Goal: Task Accomplishment & Management: Manage account settings

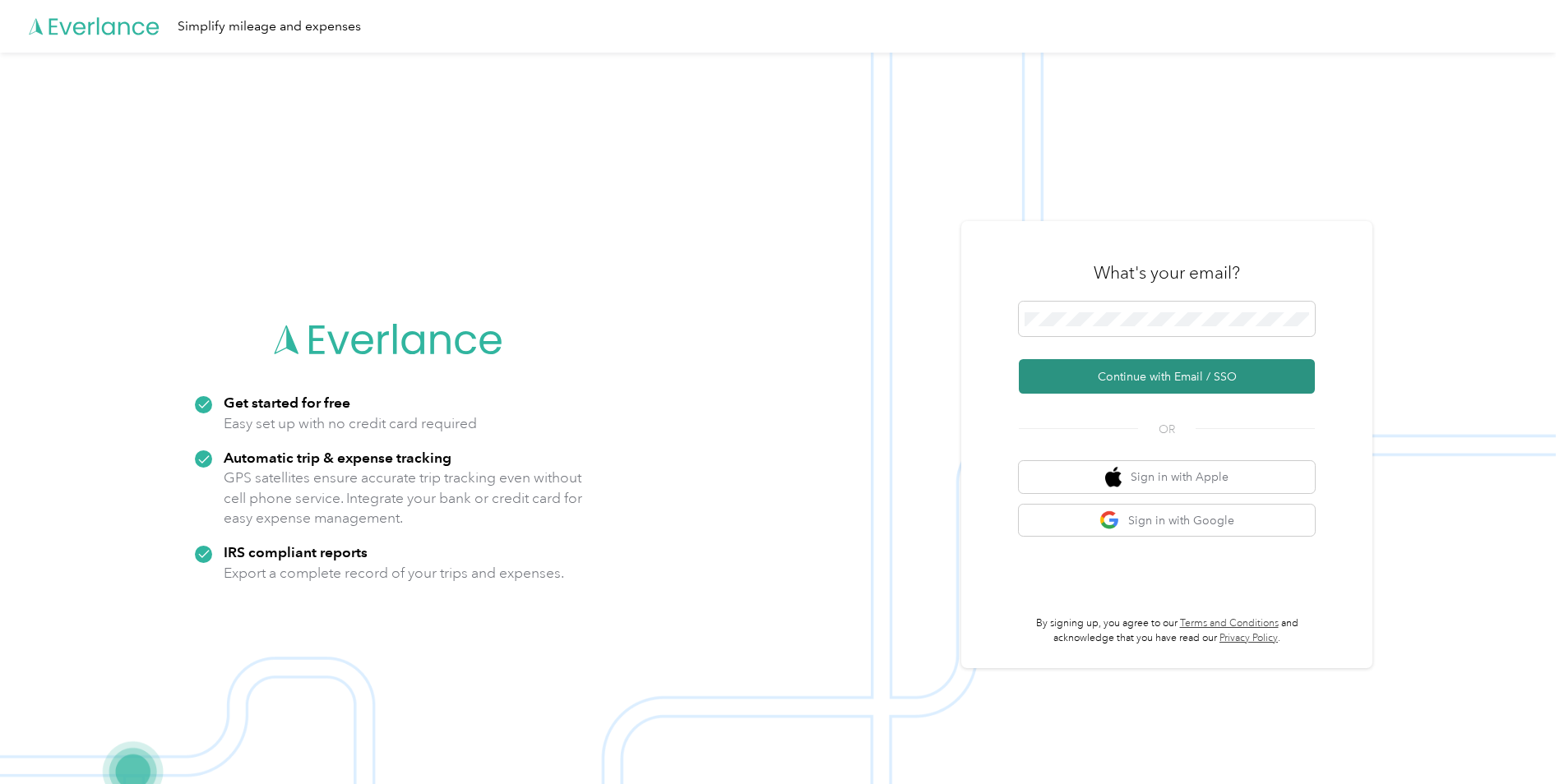
click at [1158, 380] on button "Continue with Email / SSO" at bounding box center [1167, 376] width 296 height 34
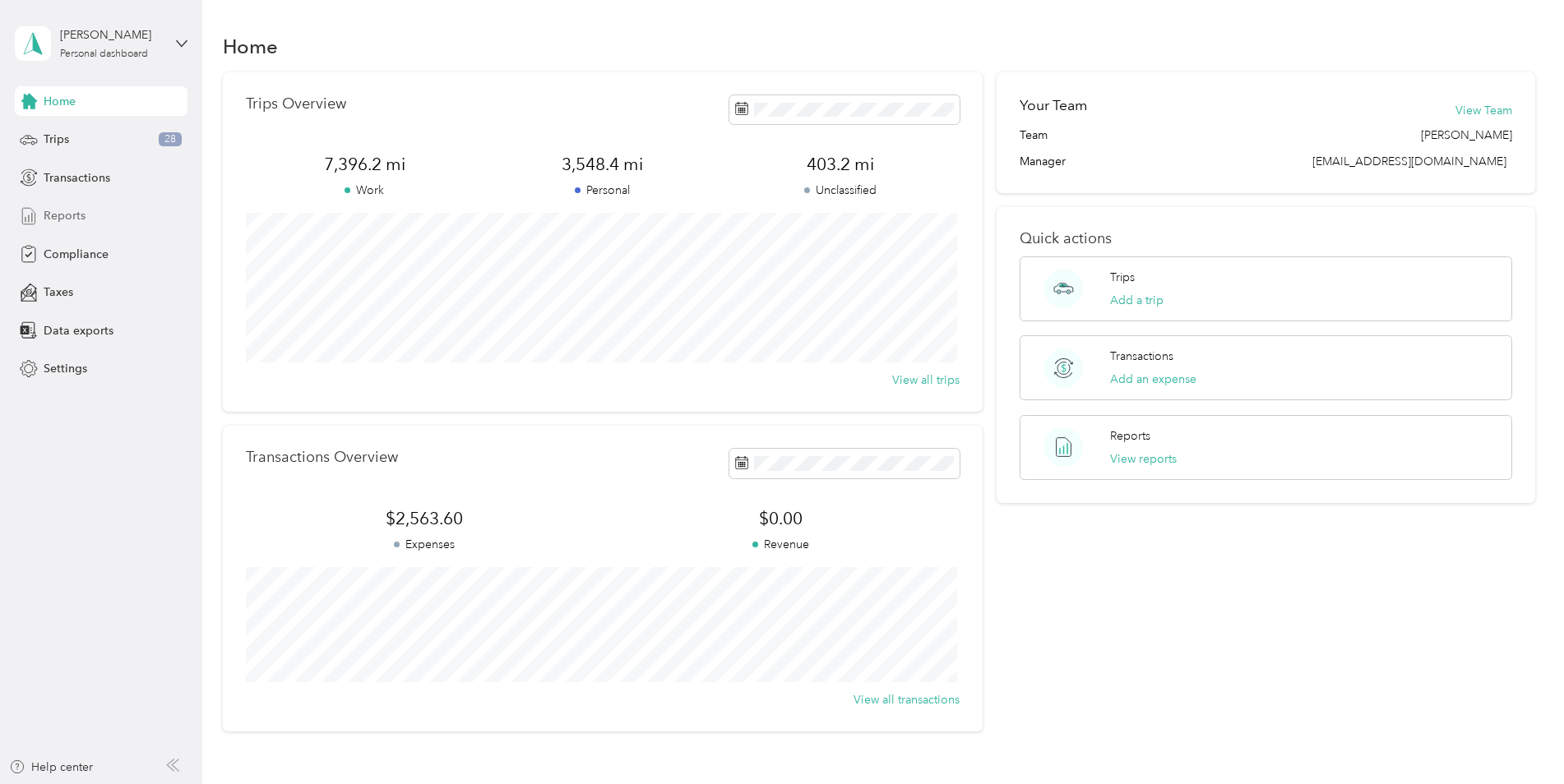
click at [70, 219] on span "Reports" at bounding box center [65, 216] width 42 height 18
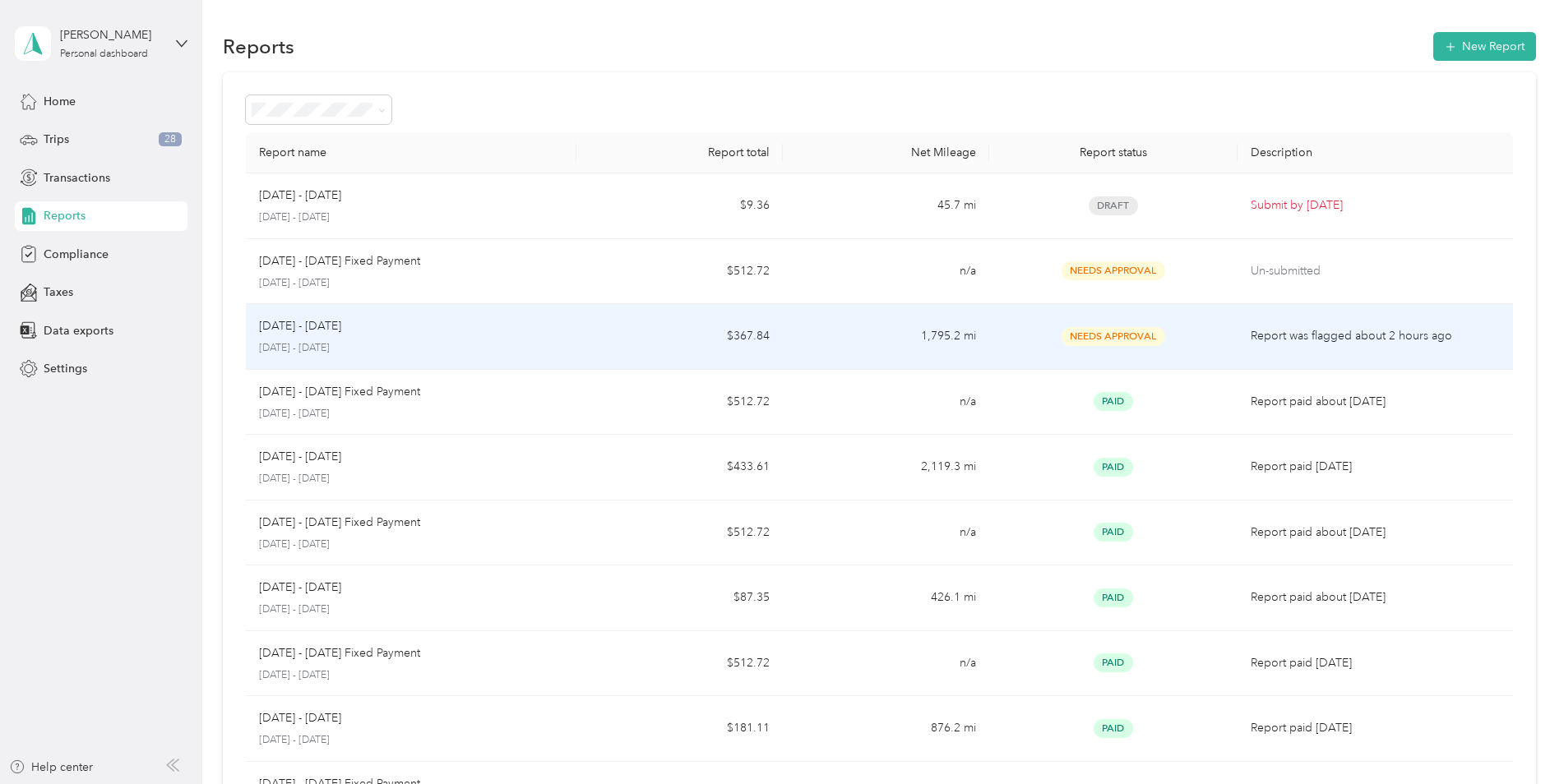
click at [1229, 335] on td "Needs Approval" at bounding box center [1112, 337] width 247 height 66
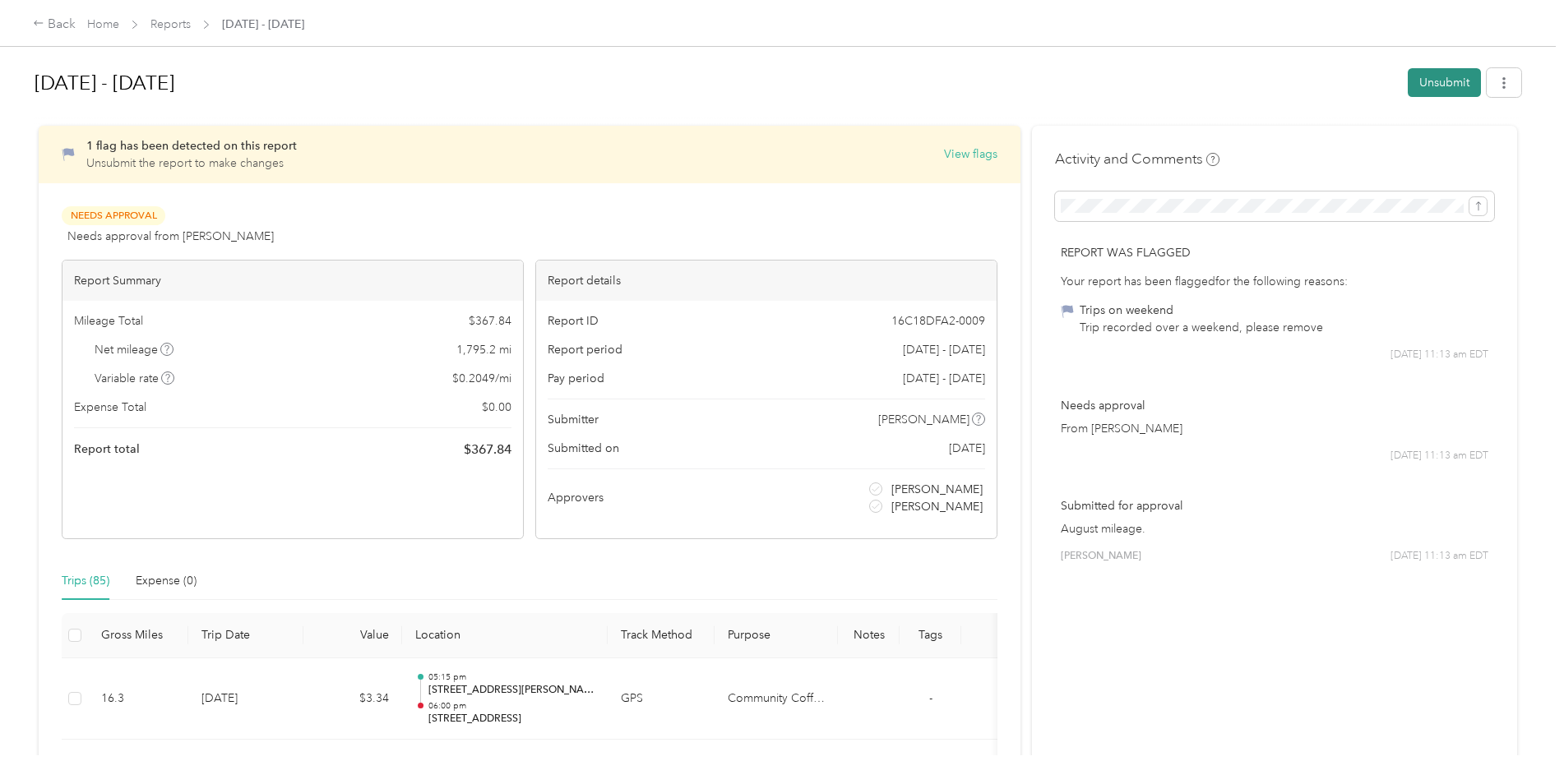
click at [1440, 80] on button "Unsubmit" at bounding box center [1444, 83] width 73 height 29
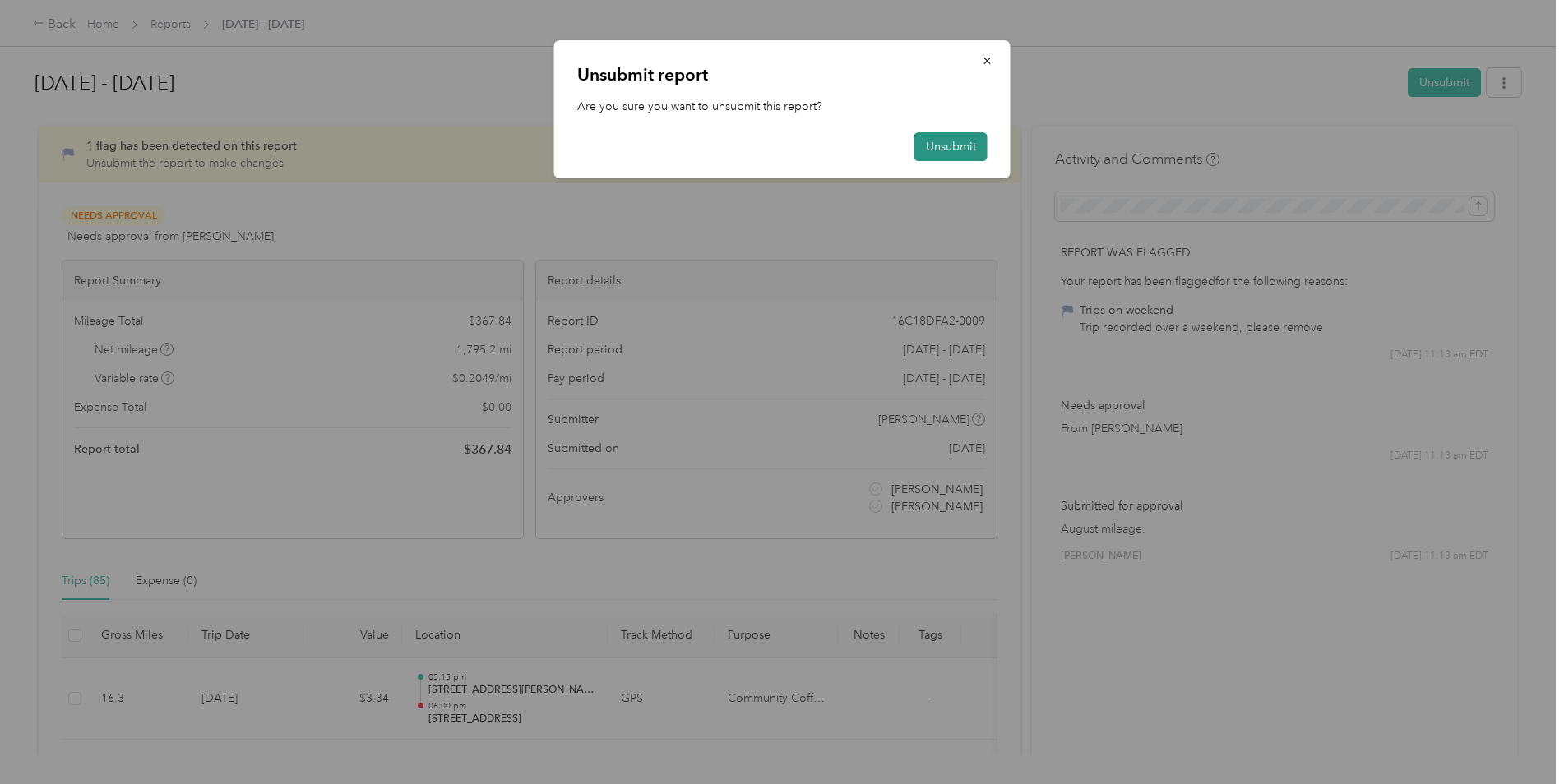
click at [970, 144] on button "Unsubmit" at bounding box center [951, 146] width 73 height 29
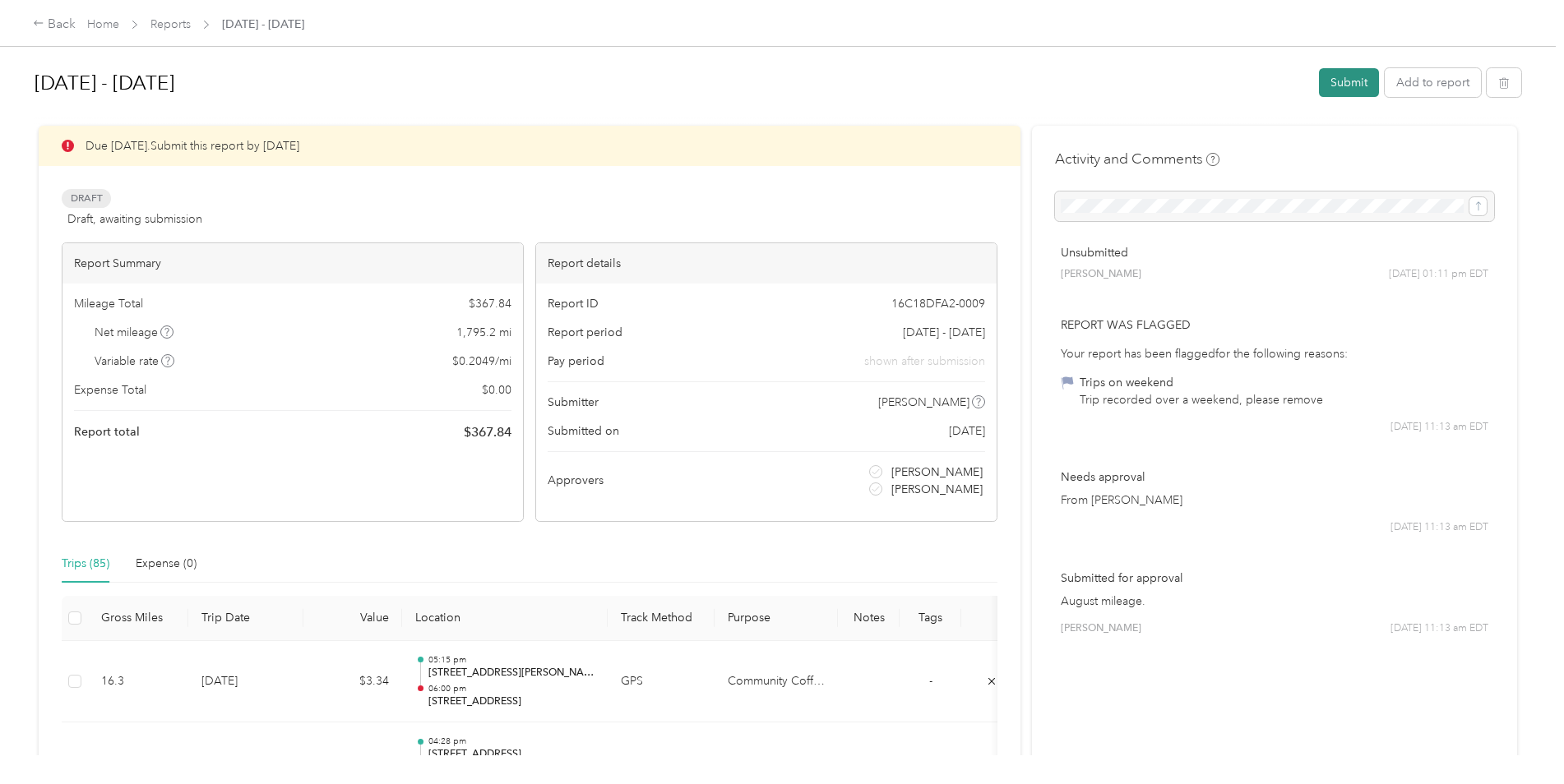
click at [1341, 88] on button "Submit" at bounding box center [1349, 83] width 60 height 29
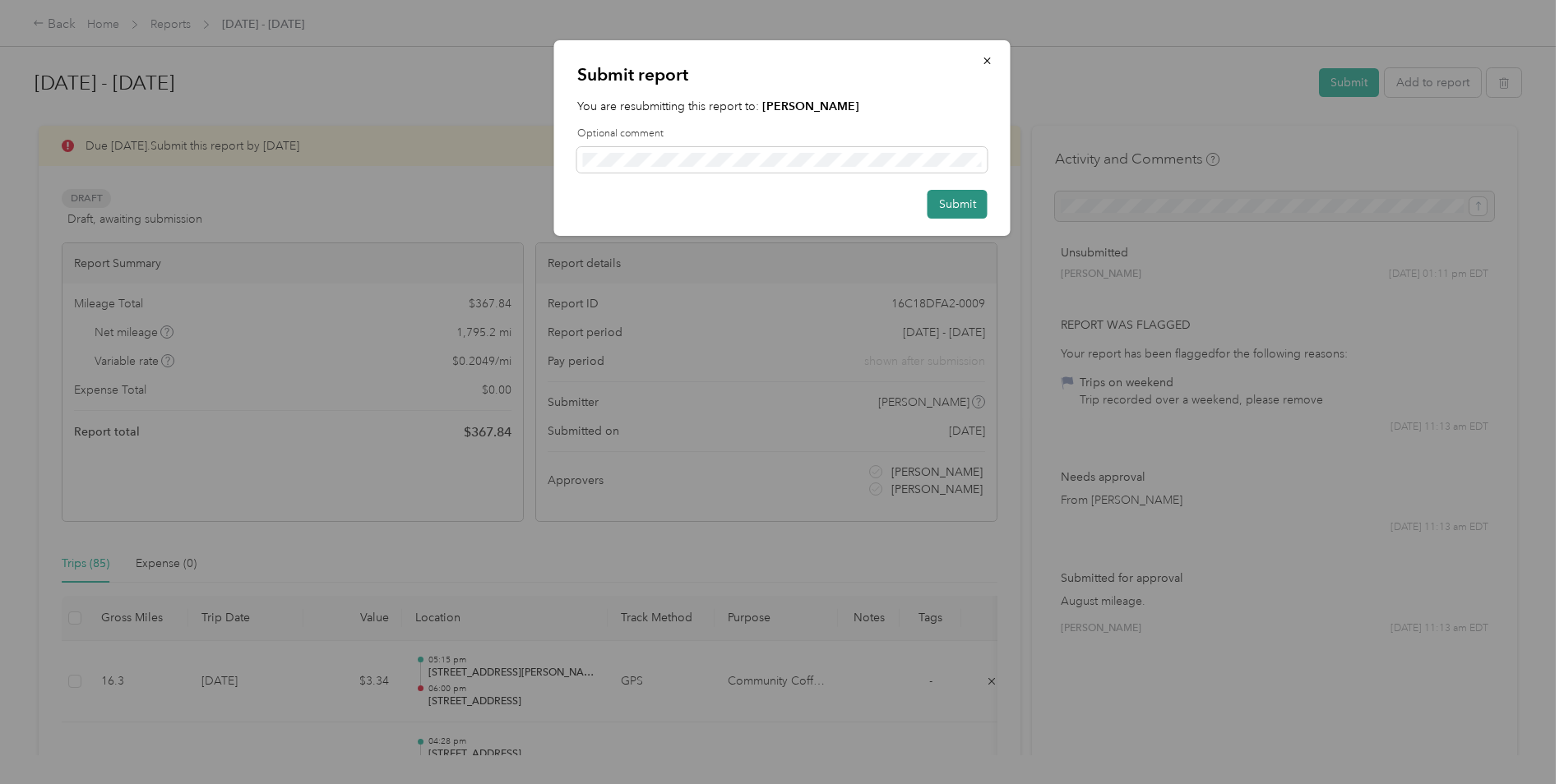
click at [959, 209] on button "Submit" at bounding box center [958, 204] width 60 height 29
